Goal: Transaction & Acquisition: Purchase product/service

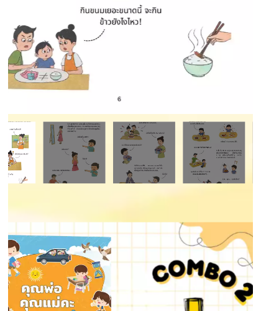
scroll to position [5773, 0]
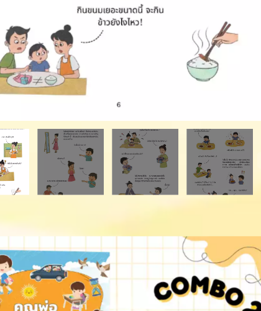
click at [16, 168] on div at bounding box center [41, 199] width 50 height 50
click at [71, 168] on div at bounding box center [96, 199] width 50 height 50
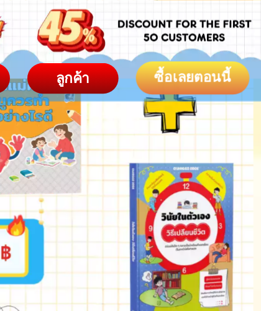
scroll to position [6029, 0]
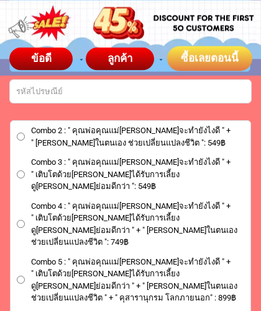
scroll to position [7262, 0]
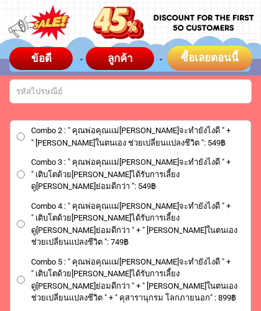
click at [19, 220] on input "Combo 4 : " คุณพ่อคุณแม่[PERSON_NAME]จะทำยังไงดี " + " เติบโตด้วย[PERSON_NAME]ไ…" at bounding box center [21, 224] width 8 height 8
radio input "true"
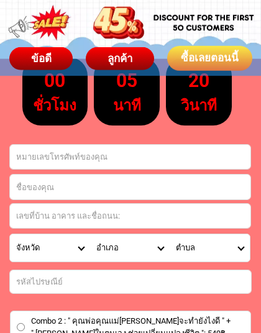
scroll to position [7073, 0]
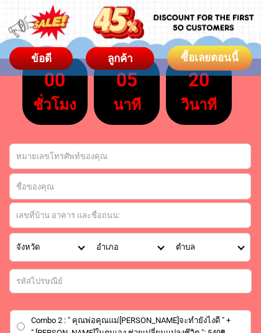
click at [215, 154] on input "Input phone_number" at bounding box center [130, 156] width 240 height 24
type input "[PHONE_NUMBER]"
type input "กัญญ์ณ[PERSON_NAME]"
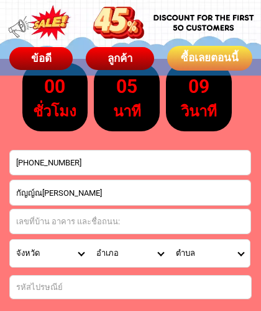
click at [130, 228] on input "Input address" at bounding box center [130, 222] width 240 height 24
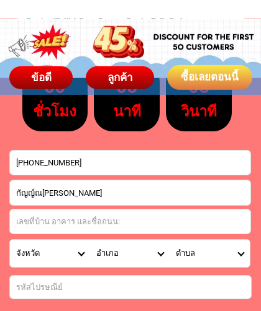
scroll to position [7085, 0]
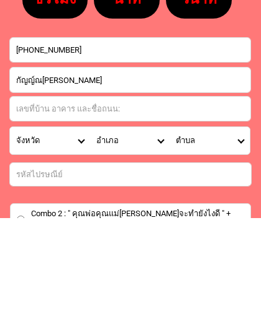
type input "O"
type input "9 ถนน[PERSON_NAME]"
click at [237, 221] on select "ตำบล" at bounding box center [209, 234] width 80 height 27
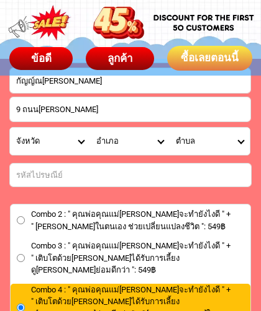
click at [205, 146] on select "ตำบล" at bounding box center [209, 141] width 80 height 27
click at [205, 141] on select "ตำบล" at bounding box center [209, 141] width 80 height 27
click at [230, 146] on select "ตำบล" at bounding box center [209, 141] width 80 height 27
click at [82, 140] on select "จังหวัด กระบี่/ Krabi กรุงเทพมหานคร/ [GEOGRAPHIC_DATA] กาญจนบุรี/ [GEOGRAPHIC_D…" at bounding box center [50, 141] width 80 height 27
select select "66_R1908824"
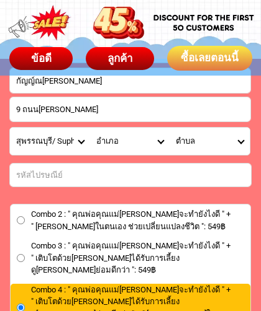
click at [166, 146] on select "อำเภอ ดอนเจดีย์/ Don Chedi [PERSON_NAME]/ [PERSON_NAME] [PERSON_NAME]/ Doem Ban…" at bounding box center [130, 141] width 80 height 27
select select "66_R882"
click at [235, 140] on select "ตำบล โคกโค[PERSON_NAME]/ Khok Kho Thao [PERSON_NAME]กำยาน/ Don Kamyan ดอนตาล/ D…" at bounding box center [209, 141] width 80 height 27
select select "66_R0005865"
click at [142, 177] on input "Input number_input_1" at bounding box center [130, 175] width 241 height 23
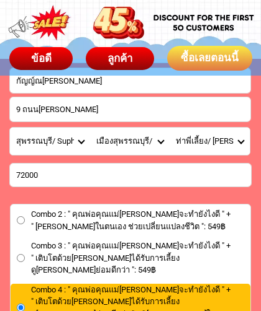
click at [226, 185] on input "72000" at bounding box center [130, 175] width 241 height 23
type input "72000"
click button "submit" at bounding box center [0, 0] width 0 height 0
radio input "true"
click at [217, 198] on form "กัญญ์ณณัฐ ห้วยหงษ์ทอง +66815525959 สั่งซื้อเลย 9 ถนนนางแก่นจันทร์ Combo 2 : " ค…" at bounding box center [130, 301] width 242 height 527
